Goal: Information Seeking & Learning: Learn about a topic

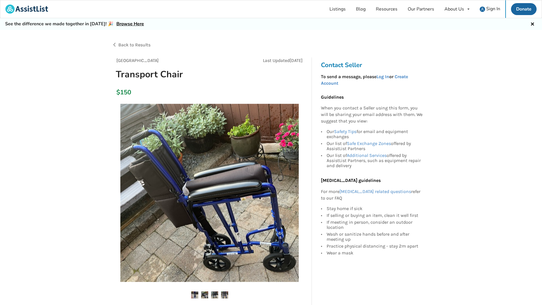
click at [115, 43] on div "Back to Results" at bounding box center [191, 45] width 159 height 16
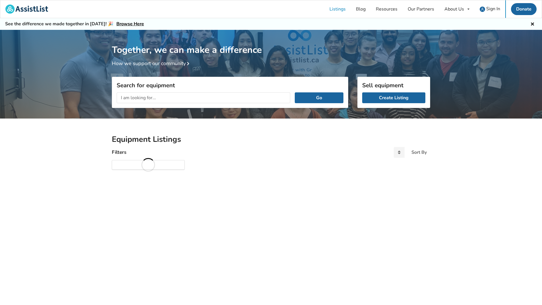
scroll to position [30, 0]
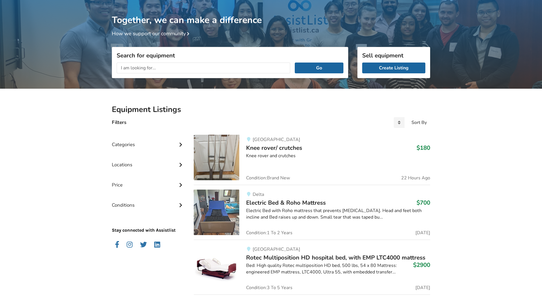
click at [179, 143] on icon at bounding box center [181, 144] width 6 height 5
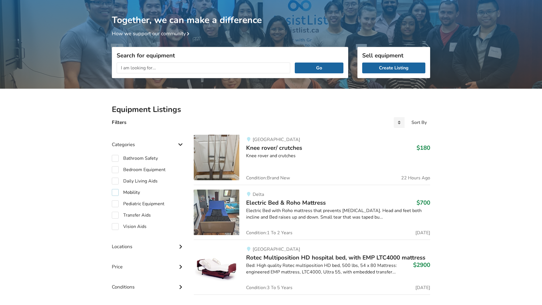
click at [117, 193] on label "Mobility" at bounding box center [126, 192] width 28 height 7
checkbox input "true"
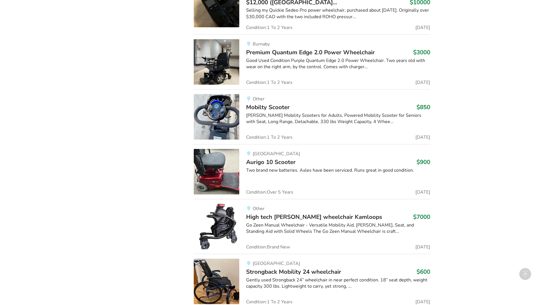
scroll to position [520, 0]
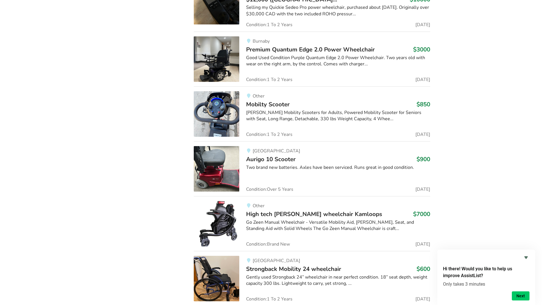
click at [224, 164] on img at bounding box center [217, 169] width 46 height 46
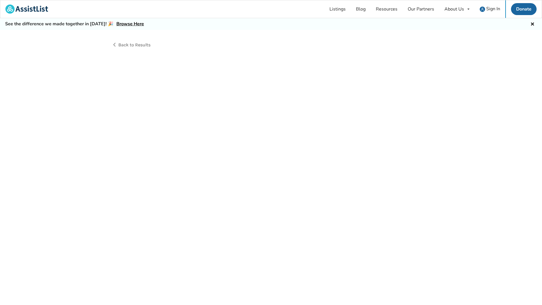
click at [224, 164] on div "Back to Results" at bounding box center [271, 174] width 542 height 288
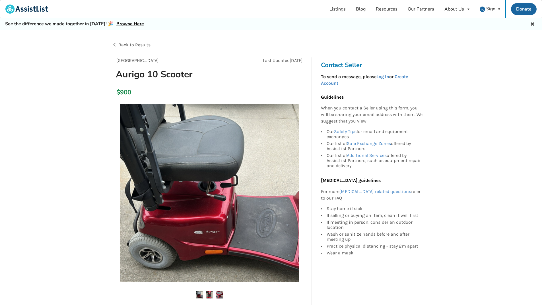
click at [115, 42] on div "Back to Results" at bounding box center [191, 45] width 159 height 16
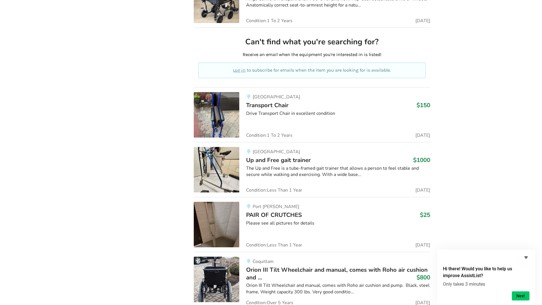
scroll to position [1518, 0]
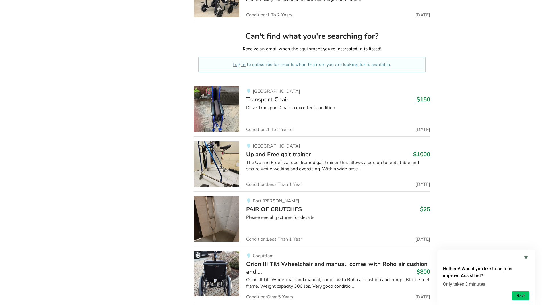
click at [217, 169] on img at bounding box center [217, 164] width 46 height 46
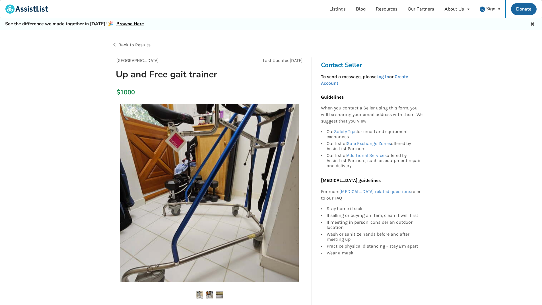
click at [222, 296] on img at bounding box center [219, 295] width 7 height 7
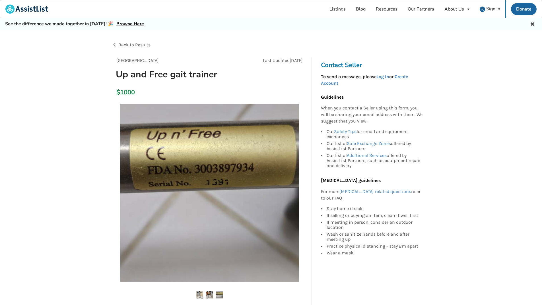
click at [202, 294] on img at bounding box center [199, 295] width 7 height 7
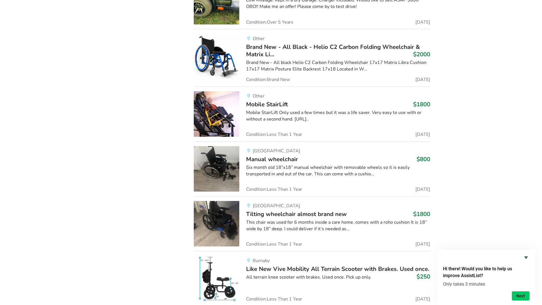
scroll to position [2215, 0]
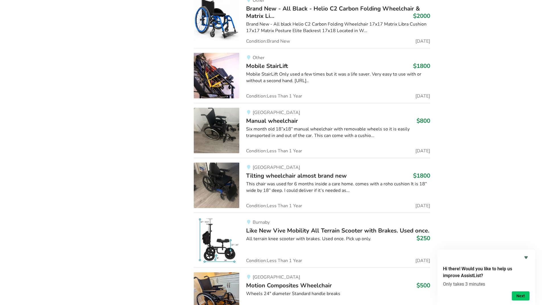
click at [262, 234] on span "Like New Vive Mobility All Terrain Scooter with Brakes. Used once." at bounding box center [337, 231] width 183 height 8
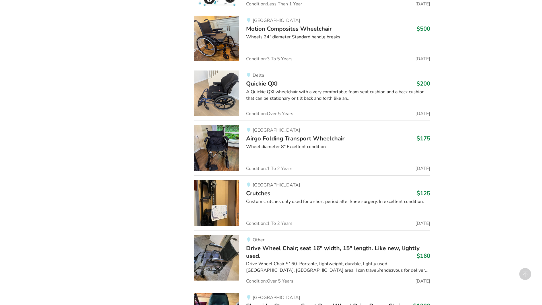
scroll to position [2478, 0]
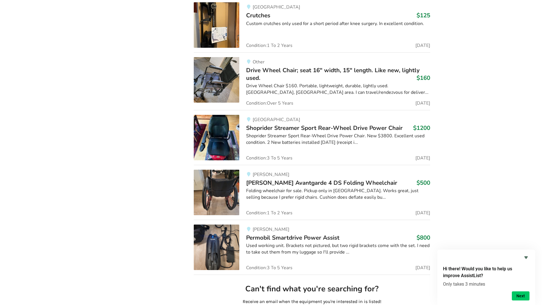
scroll to position [2654, 0]
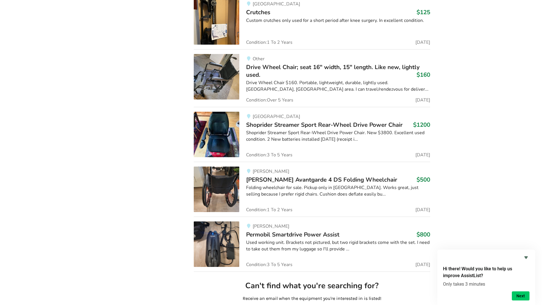
click at [288, 128] on span "Shoprider Streamer Sport Rear-Wheel Drive Power Chair" at bounding box center [324, 125] width 156 height 8
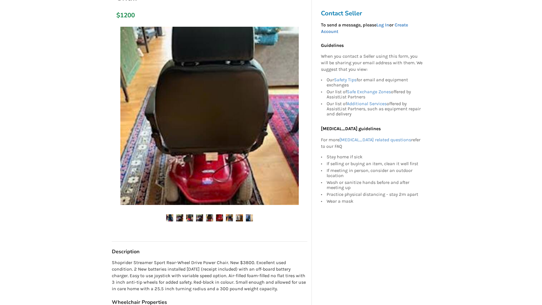
scroll to position [43, 0]
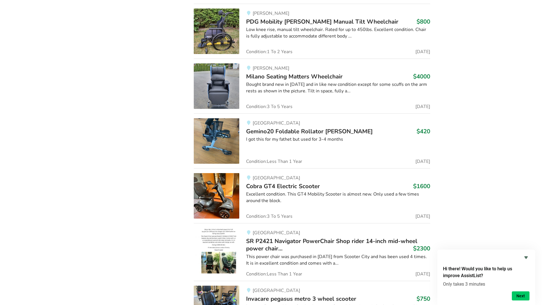
scroll to position [3314, 0]
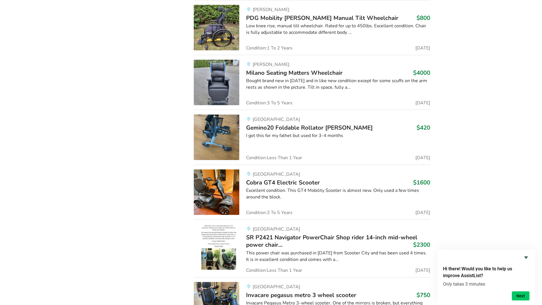
click at [216, 191] on img at bounding box center [217, 193] width 46 height 46
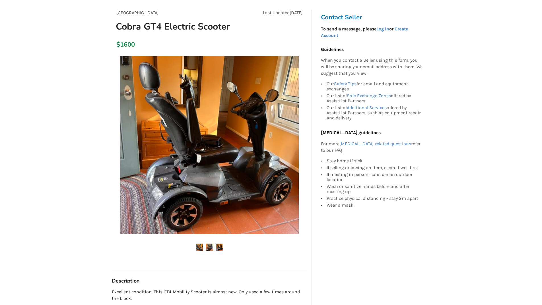
scroll to position [47, 0]
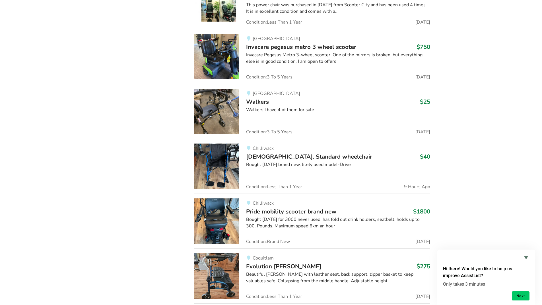
scroll to position [3567, 0]
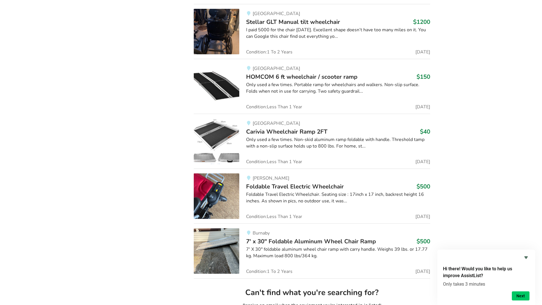
scroll to position [5421, 0]
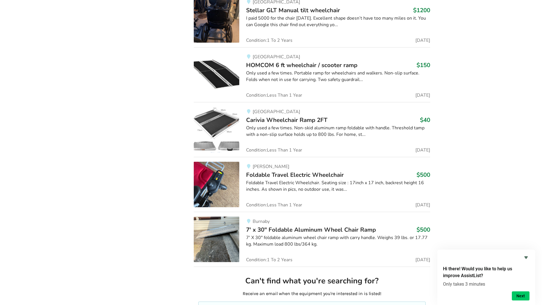
click at [212, 73] on img at bounding box center [217, 75] width 46 height 46
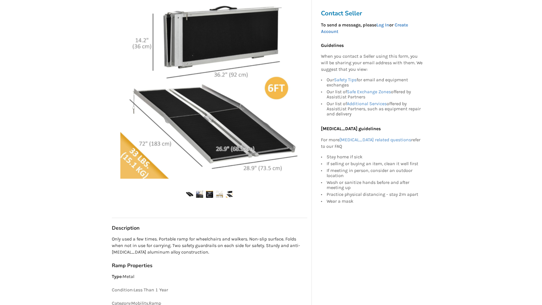
scroll to position [118, 0]
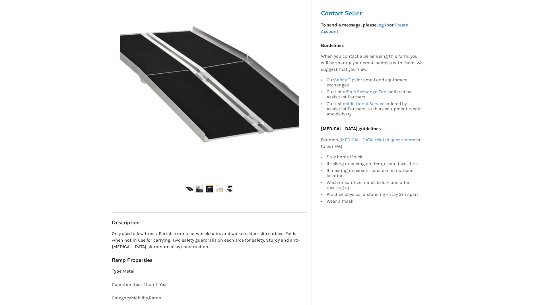
click at [204, 187] on ul at bounding box center [209, 189] width 195 height 8
click at [212, 188] on img at bounding box center [209, 188] width 7 height 7
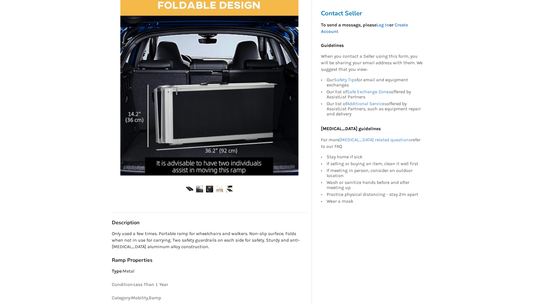
click at [232, 189] on img at bounding box center [229, 188] width 7 height 7
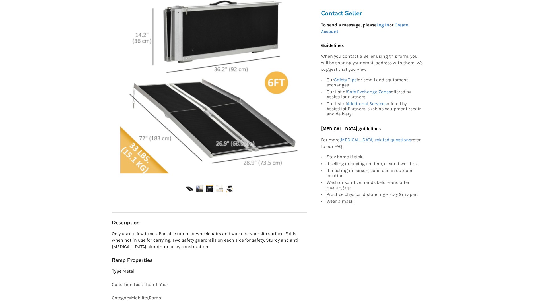
click at [190, 189] on img at bounding box center [189, 188] width 7 height 7
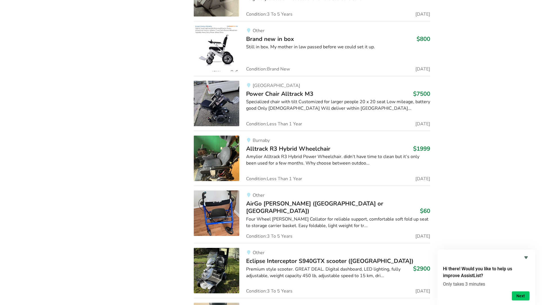
scroll to position [5878, 0]
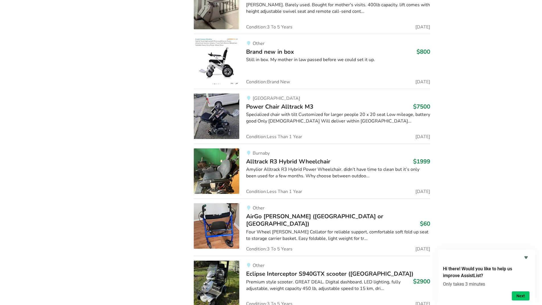
click at [216, 59] on img at bounding box center [217, 62] width 46 height 46
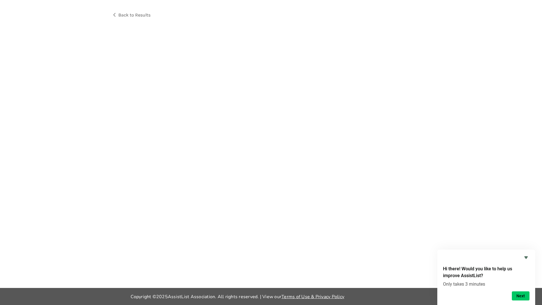
click at [216, 32] on div at bounding box center [271, 27] width 318 height 9
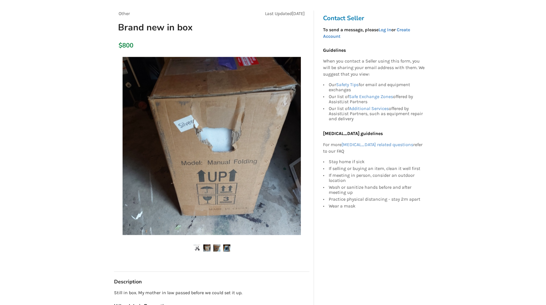
scroll to position [46, 0]
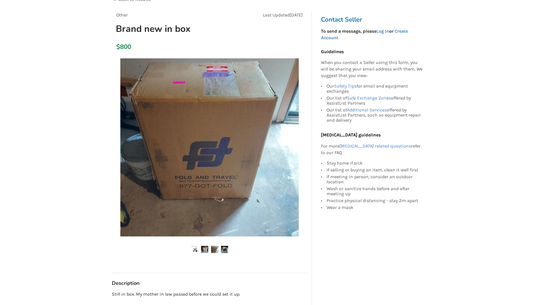
click at [196, 248] on img at bounding box center [194, 249] width 7 height 7
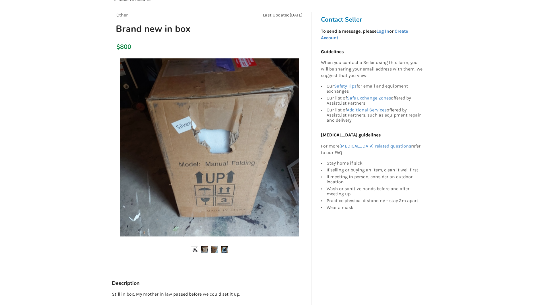
click at [196, 248] on img at bounding box center [194, 249] width 7 height 7
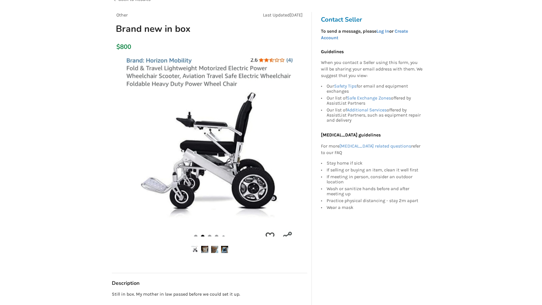
click at [220, 177] on img at bounding box center [209, 147] width 178 height 178
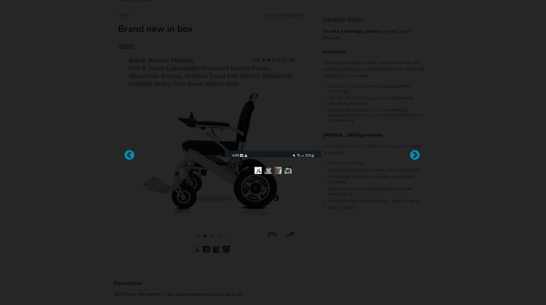
click at [220, 177] on div at bounding box center [273, 152] width 546 height 305
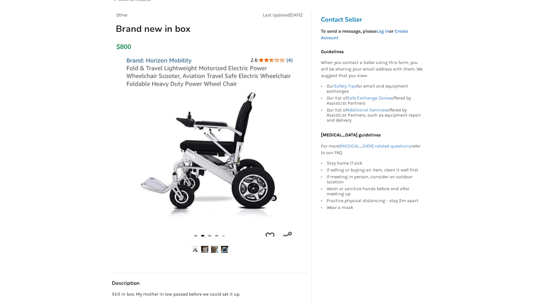
click at [204, 250] on img at bounding box center [204, 249] width 7 height 7
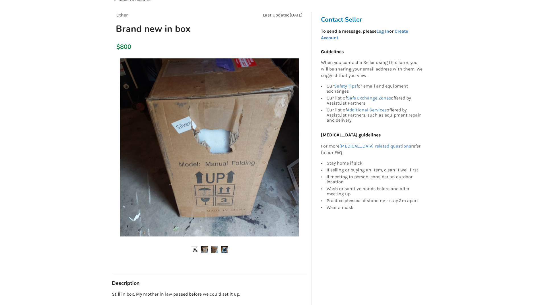
click at [216, 250] on img at bounding box center [214, 249] width 7 height 7
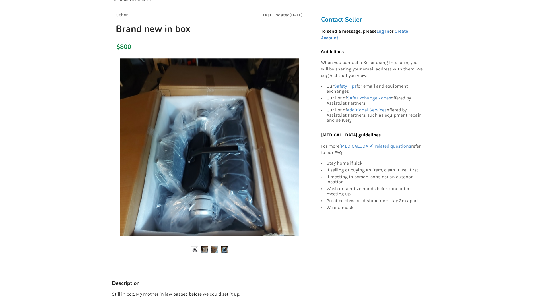
click at [227, 249] on img at bounding box center [224, 249] width 7 height 7
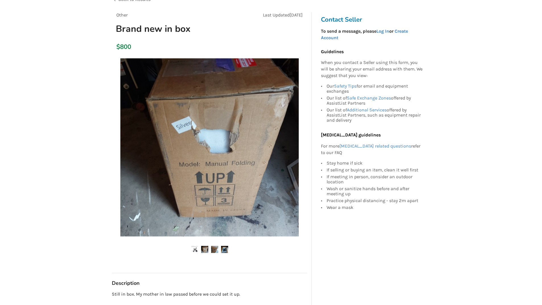
click at [203, 170] on img at bounding box center [209, 147] width 178 height 178
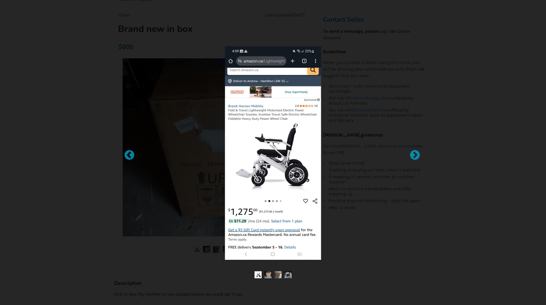
click at [243, 187] on img at bounding box center [273, 153] width 96 height 214
